Goal: Information Seeking & Learning: Learn about a topic

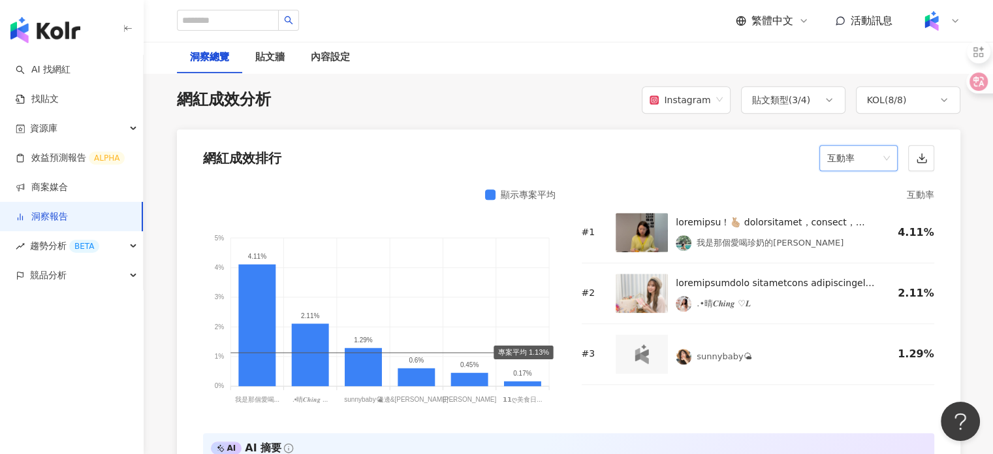
click at [876, 156] on span "互動率" at bounding box center [858, 158] width 63 height 25
click at [851, 297] on div "按讚數 留言數 互動數 互動率 觀看數 觀看率 觸及數 觸及率 連結點擊數 連結點擊率" at bounding box center [857, 286] width 73 height 222
click at [850, 334] on div "觸及率" at bounding box center [857, 341] width 57 height 14
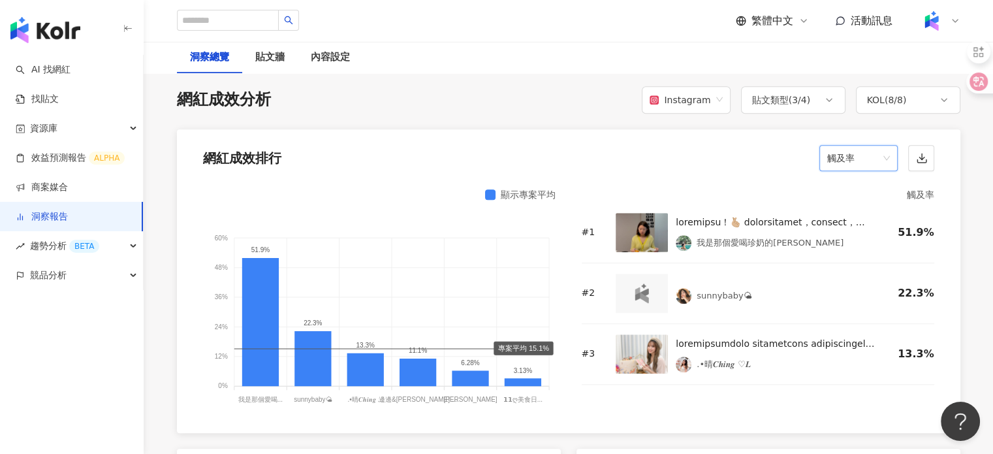
click at [879, 149] on span "觸及率" at bounding box center [858, 158] width 63 height 25
click at [875, 379] on div "連結點擊率" at bounding box center [857, 386] width 57 height 14
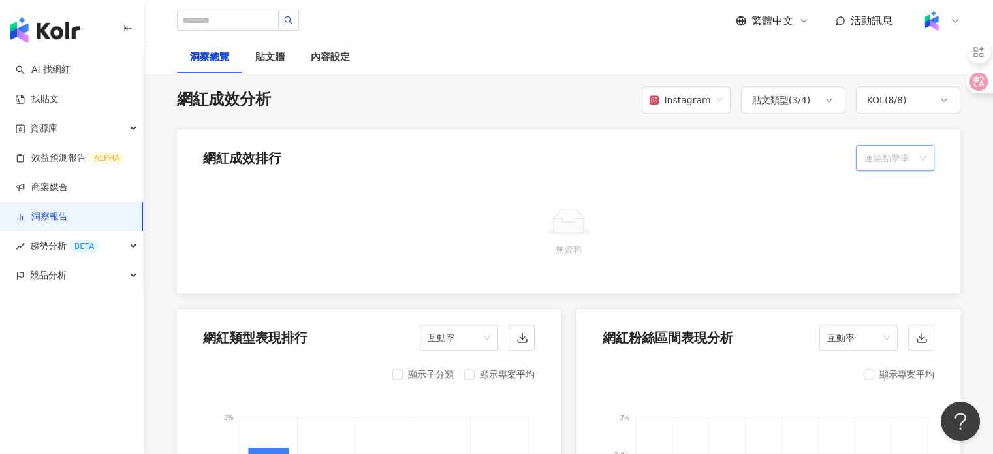
click at [893, 161] on span "連結點擊率" at bounding box center [895, 158] width 63 height 25
click at [859, 353] on div "連結點擊數" at bounding box center [894, 364] width 73 height 22
click at [870, 155] on span "連結點擊數" at bounding box center [895, 158] width 63 height 25
click at [802, 168] on div "網紅成效排行 連結點擊數" at bounding box center [568, 154] width 783 height 50
click at [797, 101] on div "貼文類型 ( 3 / 4 )" at bounding box center [781, 100] width 59 height 16
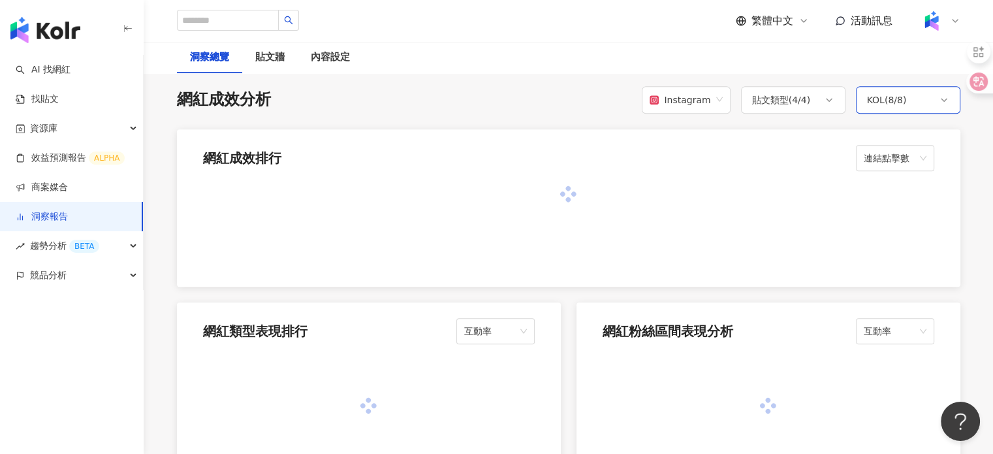
click at [922, 104] on div "KOL ( 8 / 8 )" at bounding box center [908, 99] width 104 height 27
click at [734, 189] on div at bounding box center [568, 194] width 731 height 15
click at [869, 100] on div "KOL ( 8 / 8 )" at bounding box center [887, 100] width 40 height 16
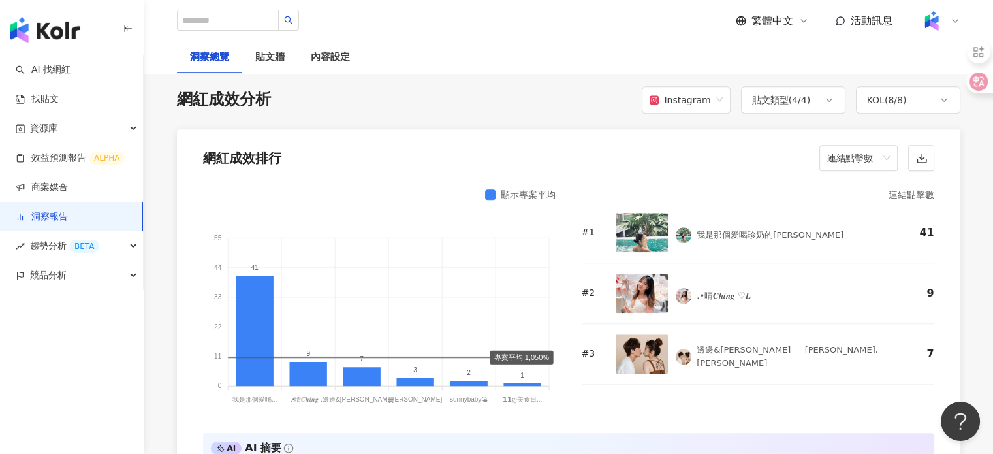
click at [631, 156] on div "網紅成效排行 連結點擊數" at bounding box center [568, 154] width 783 height 50
click at [490, 200] on div "顯示專案平均 55 55 44 44 33 33 22 22 11 11 0 0 41 9 7 3 2 1 我是那個愛喝... 我是那個愛喝珍奶的[PERSO…" at bounding box center [379, 302] width 353 height 230
